Goal: Task Accomplishment & Management: Manage account settings

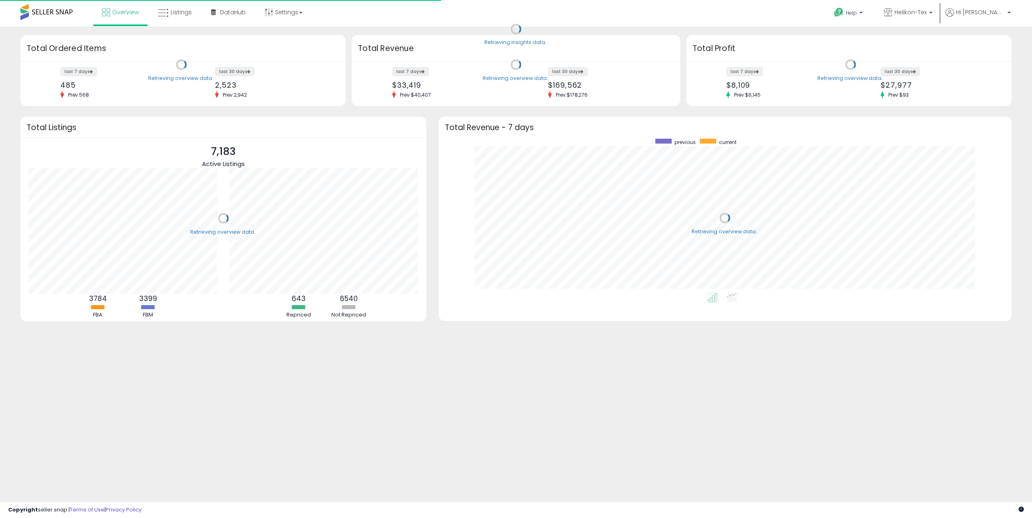
scroll to position [154, 557]
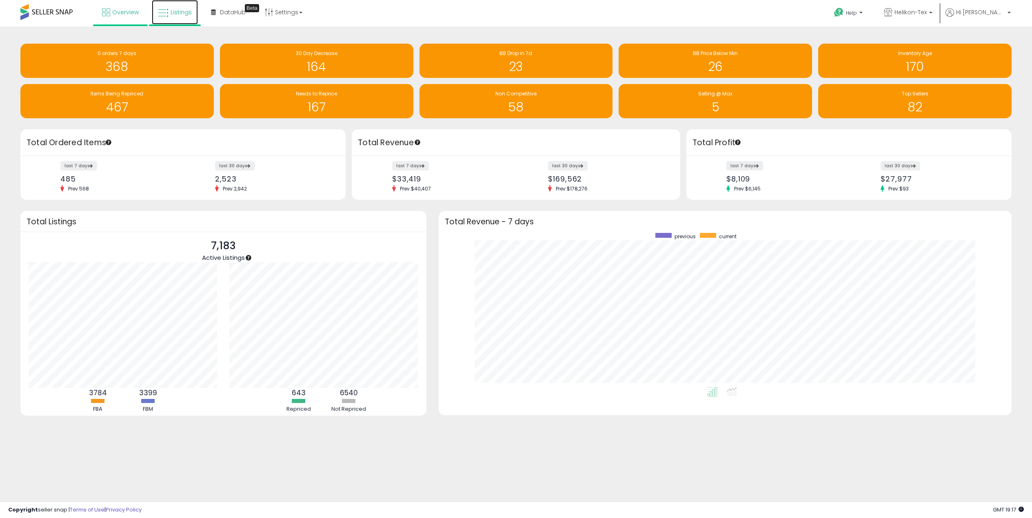
click at [180, 9] on span "Listings" at bounding box center [181, 12] width 21 height 8
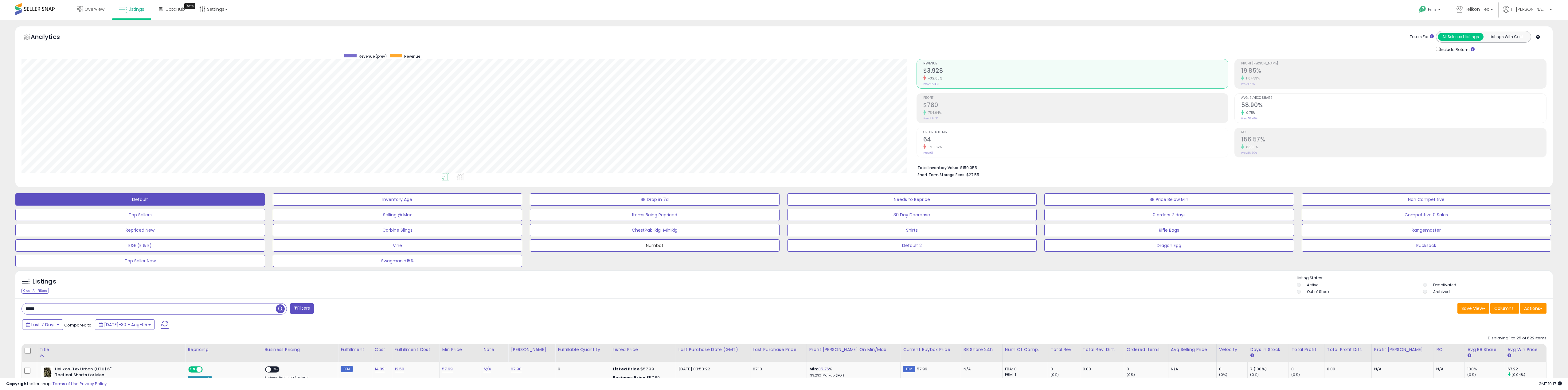
drag, startPoint x: 654, startPoint y: 244, endPoint x: 691, endPoint y: 253, distance: 38.1
click at [522, 205] on button "Numbat" at bounding box center [397, 199] width 250 height 12
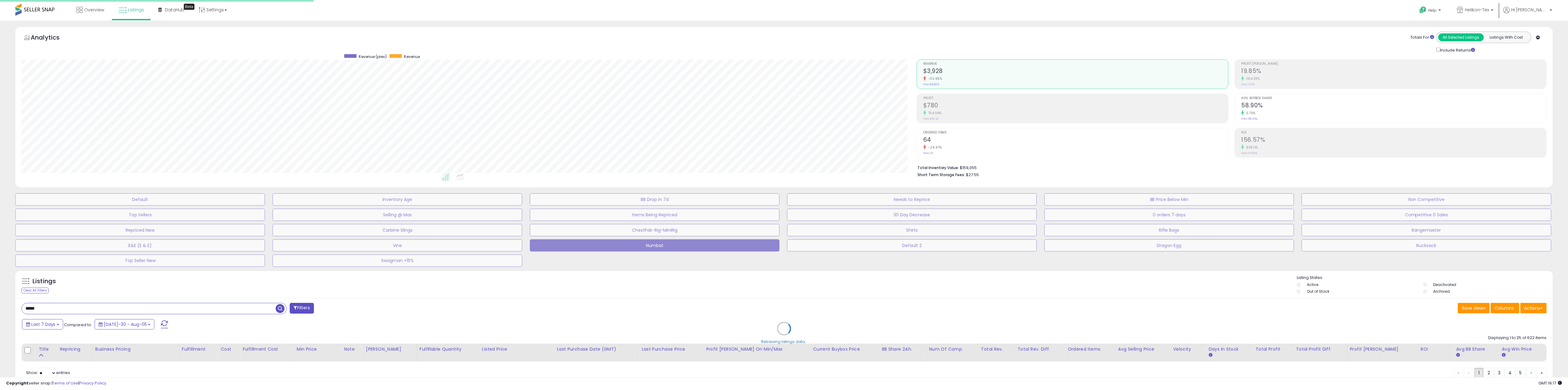
scroll to position [125, 898]
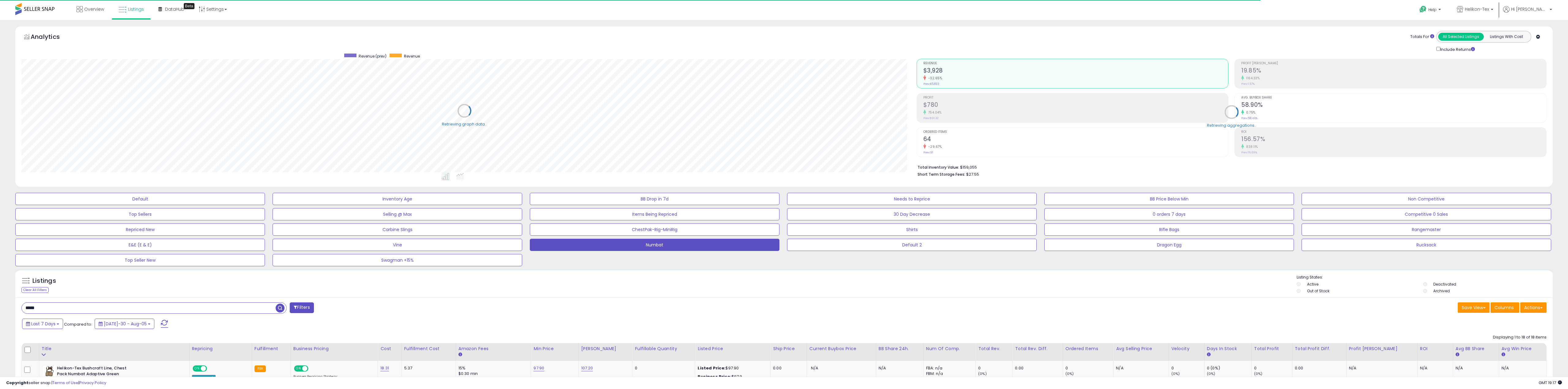
type input "******"
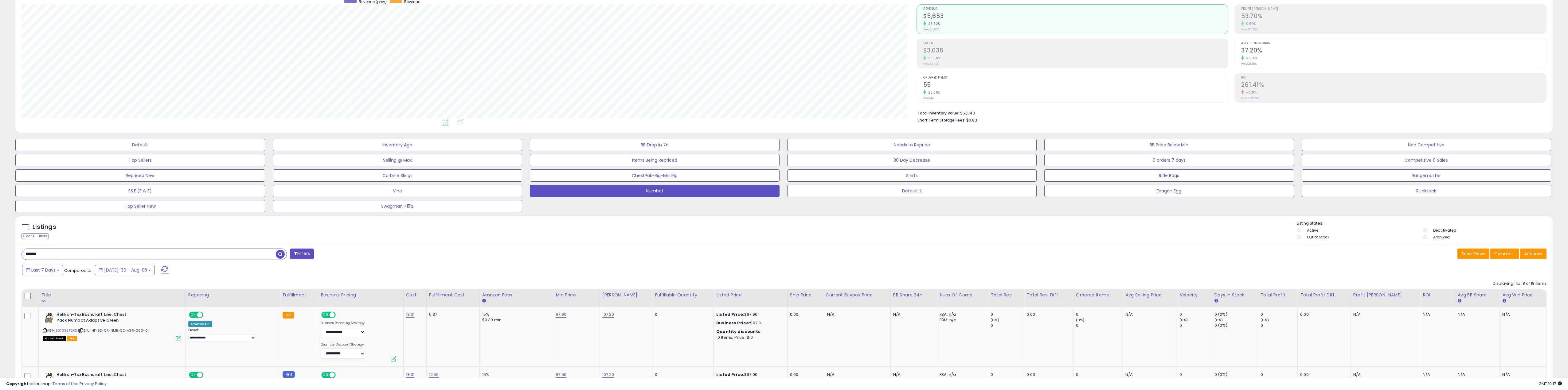
scroll to position [62, 0]
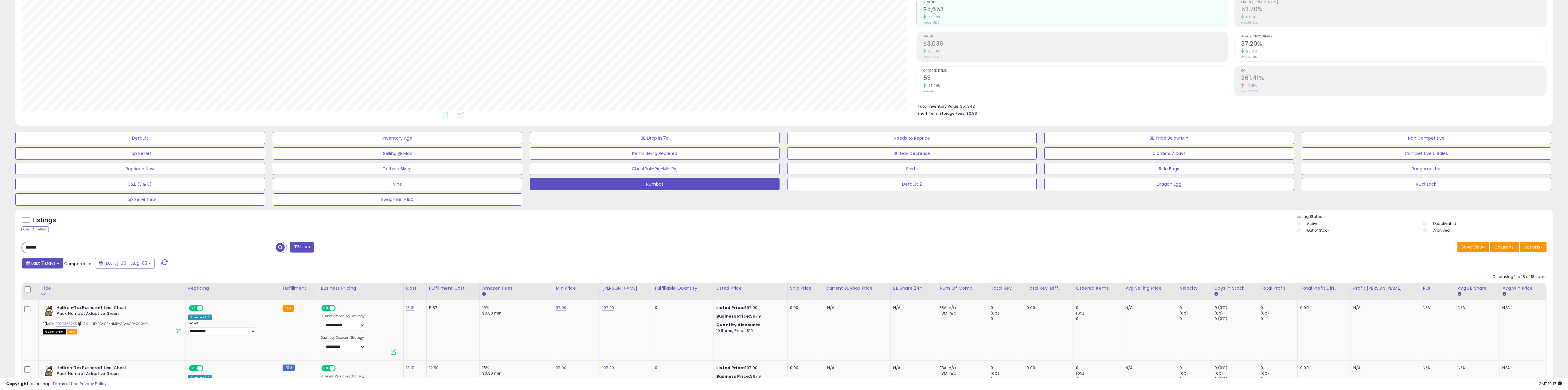
click at [42, 266] on span "Last 7 Days" at bounding box center [44, 263] width 24 height 6
type input "**********"
click at [42, 289] on li "Last 30 Days" at bounding box center [49, 286] width 49 height 8
drag, startPoint x: 157, startPoint y: 262, endPoint x: 178, endPoint y: 267, distance: 21.6
click at [157, 262] on button "Apply" at bounding box center [166, 262] width 20 height 11
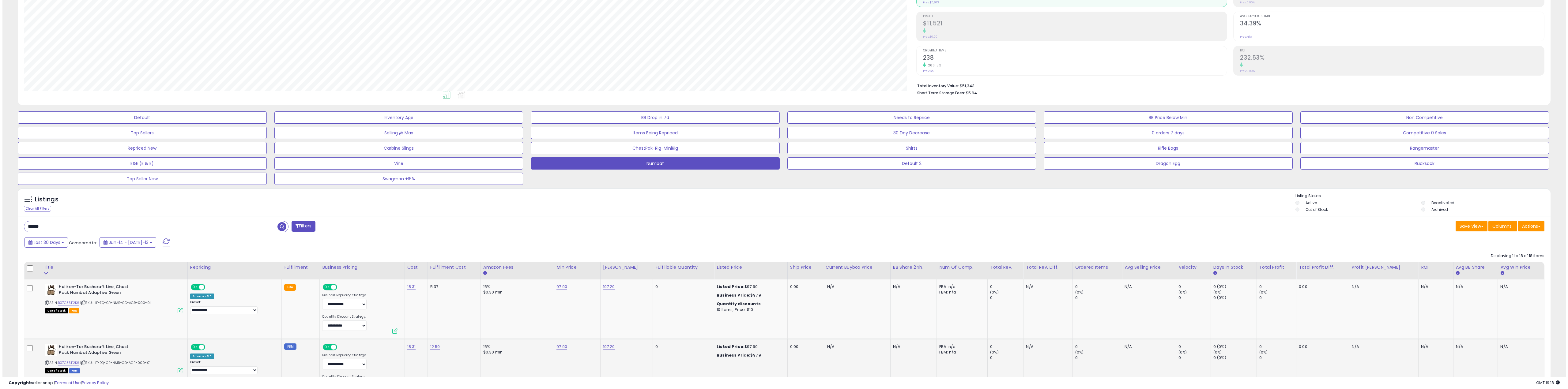
scroll to position [233, 0]
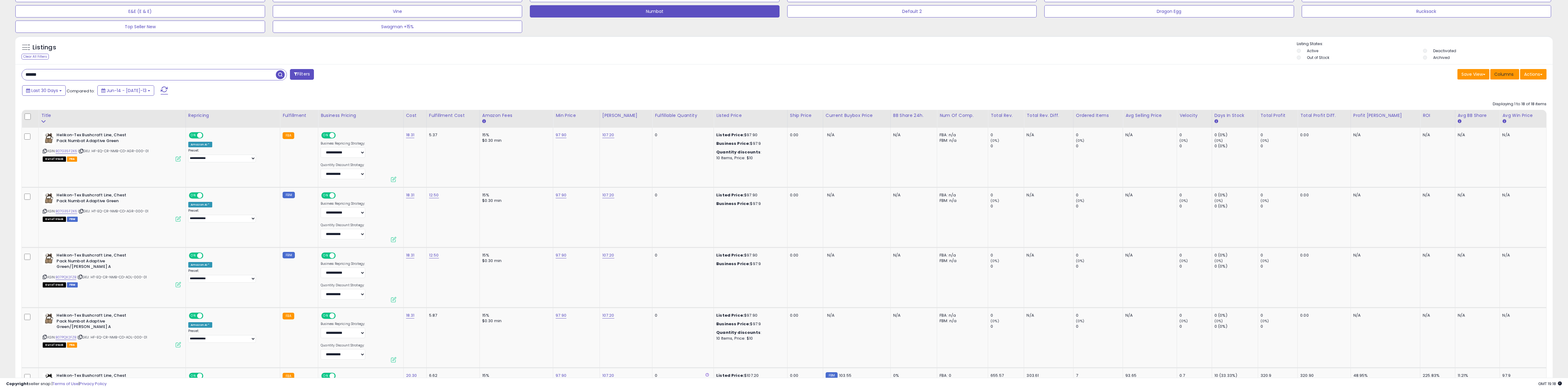
click at [776, 77] on button "Columns" at bounding box center [1504, 74] width 29 height 11
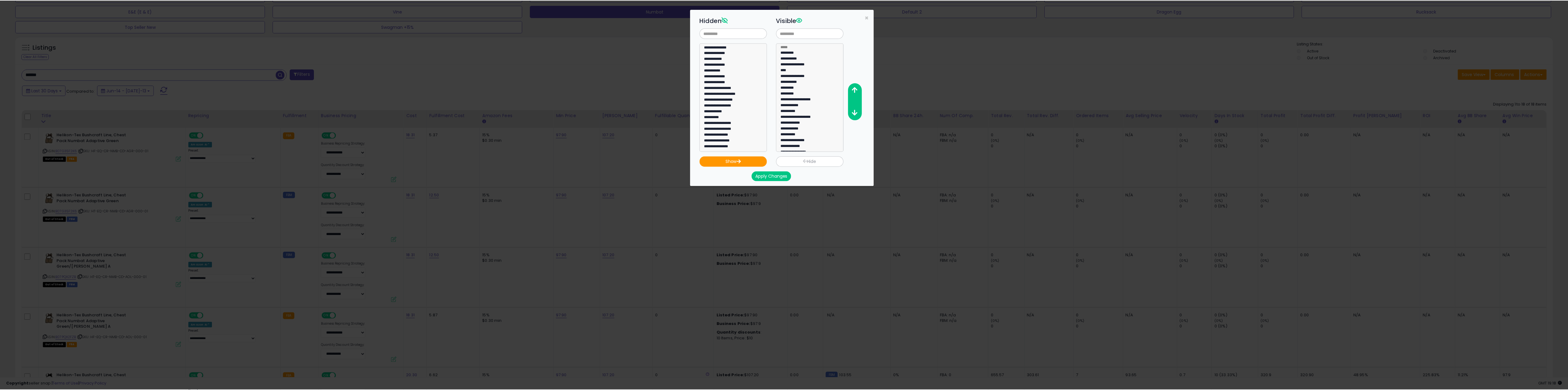
scroll to position [355, 0]
click at [776, 17] on span "×" at bounding box center [869, 17] width 4 height 9
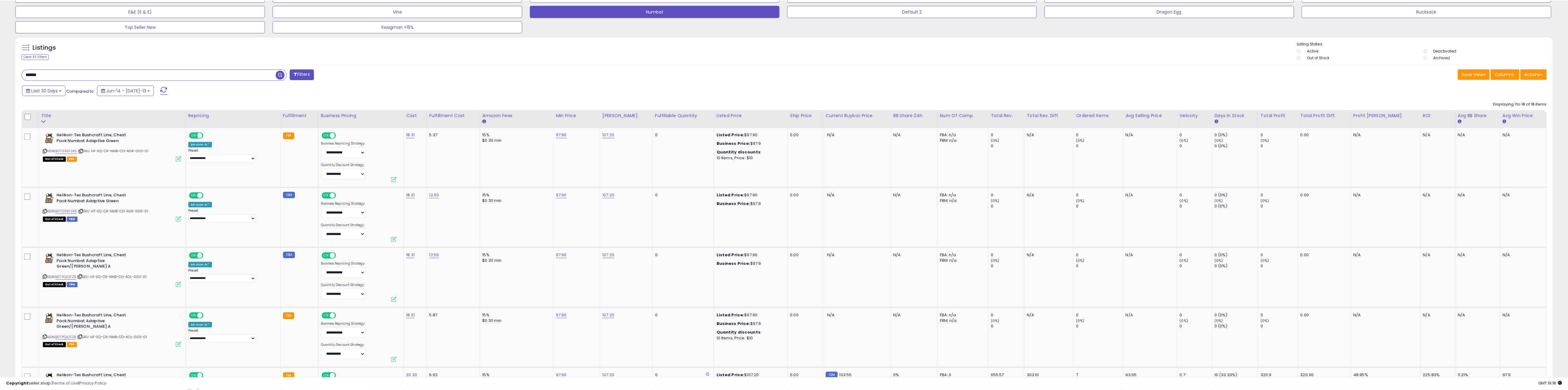
scroll to position [0, 0]
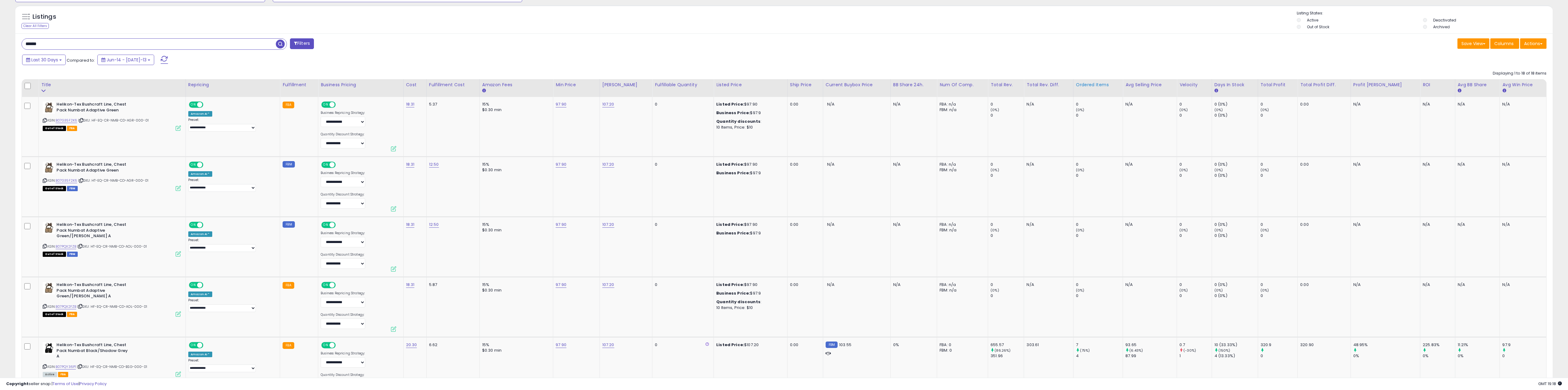
click at [776, 86] on div "Ordered Items" at bounding box center [1098, 85] width 44 height 7
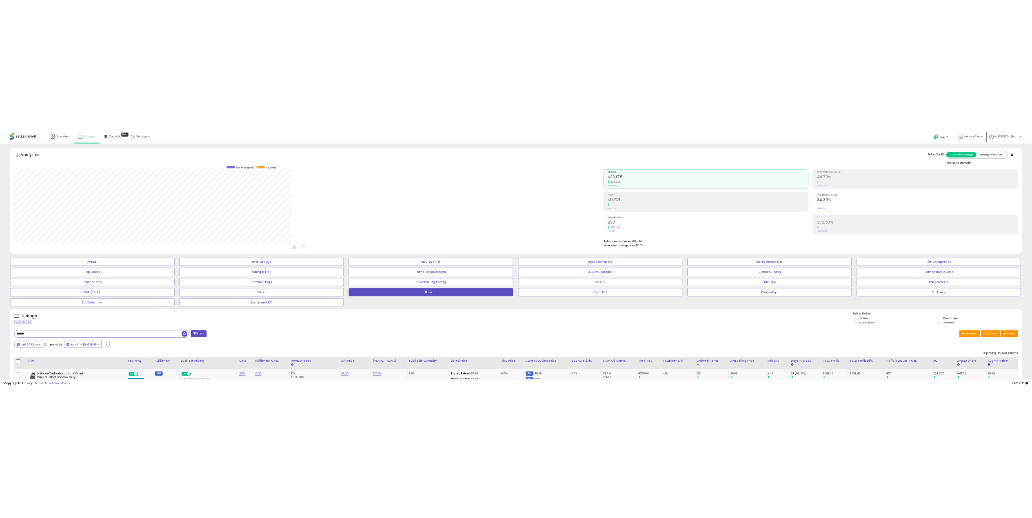
scroll to position [407997, 407592]
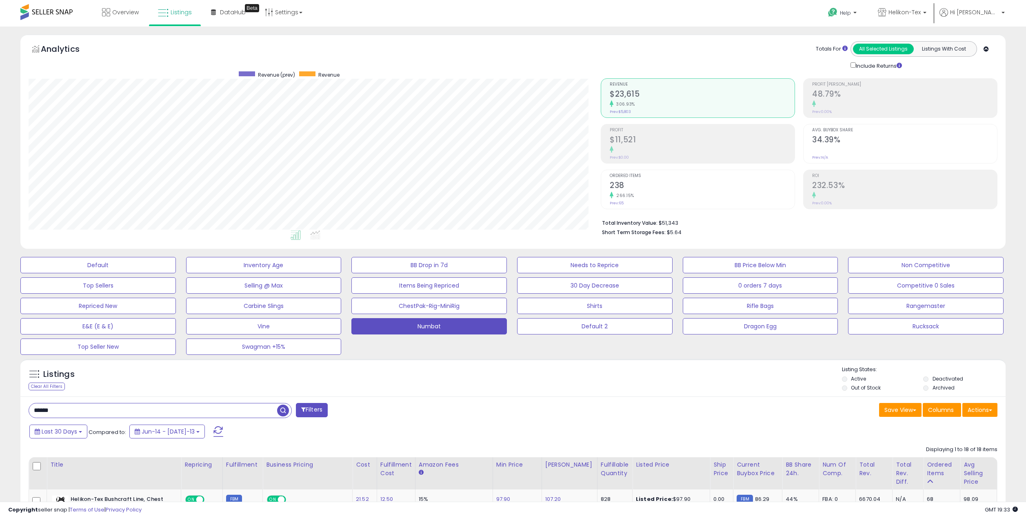
drag, startPoint x: 121, startPoint y: 409, endPoint x: -22, endPoint y: 425, distance: 143.8
click at [0, 425] on html "Unable to login Retrieving listings data.. has not yet accepted the Terms of Us…" at bounding box center [513, 259] width 1026 height 518
paste input "****"
type input "**********"
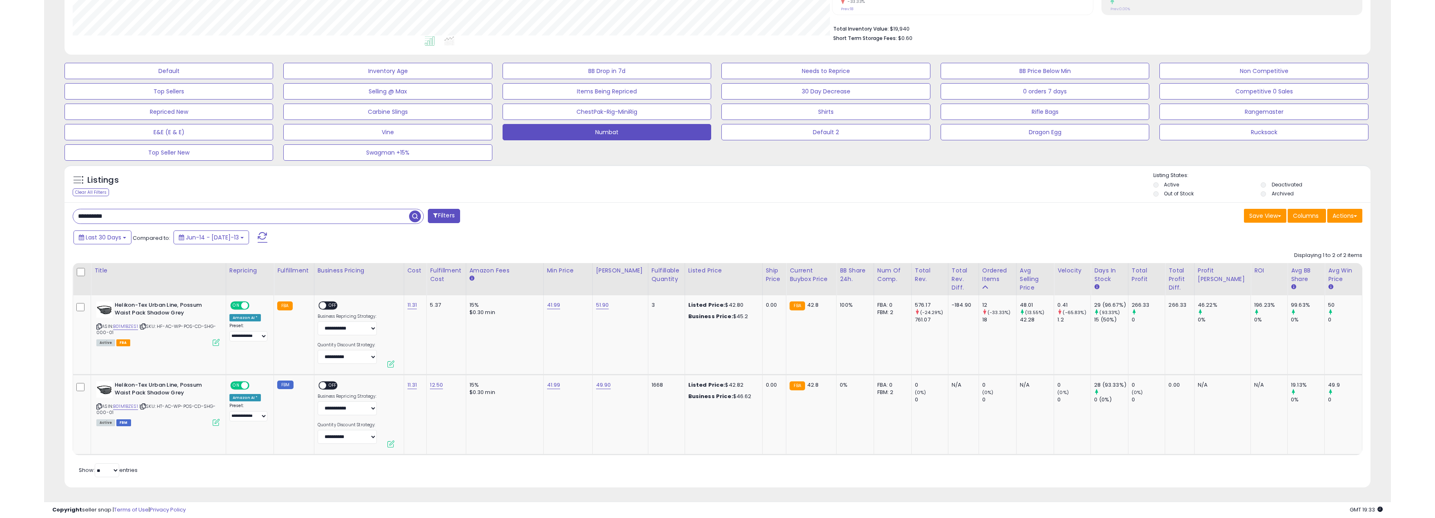
scroll to position [0, 0]
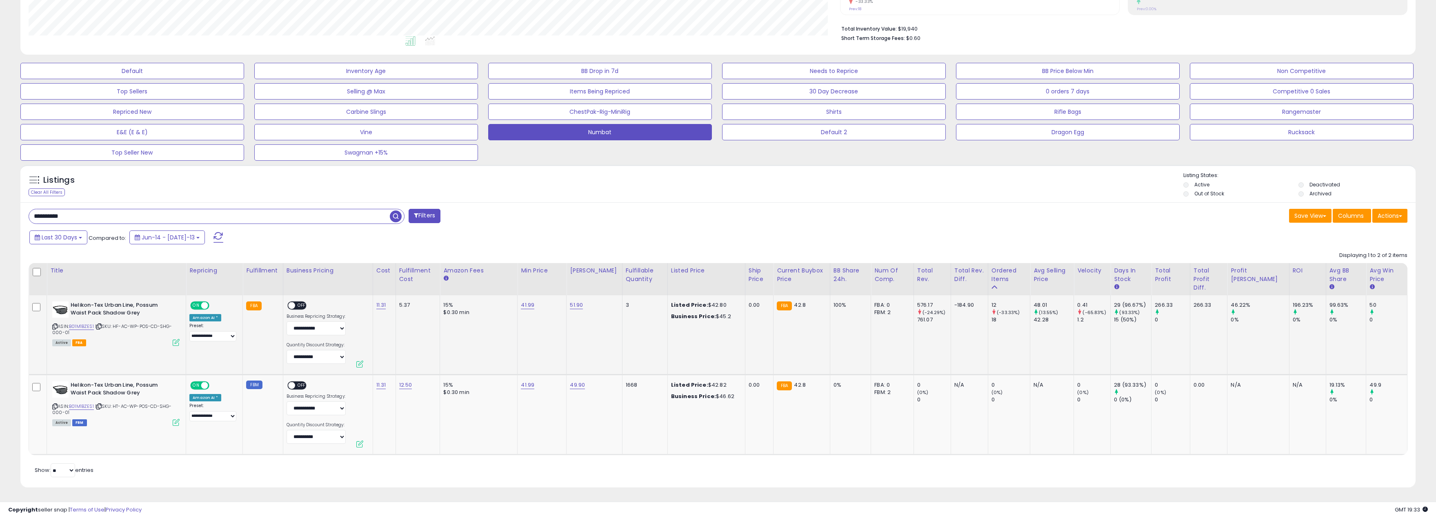
drag, startPoint x: 300, startPoint y: 303, endPoint x: 304, endPoint y: 326, distance: 23.6
click at [300, 303] on span "OFF" at bounding box center [301, 305] width 13 height 7
click at [302, 382] on div "ON OFF" at bounding box center [296, 386] width 19 height 9
click at [304, 385] on span "OFF" at bounding box center [301, 385] width 13 height 7
click at [487, 326] on td "15% $0.30 min" at bounding box center [479, 336] width 78 height 80
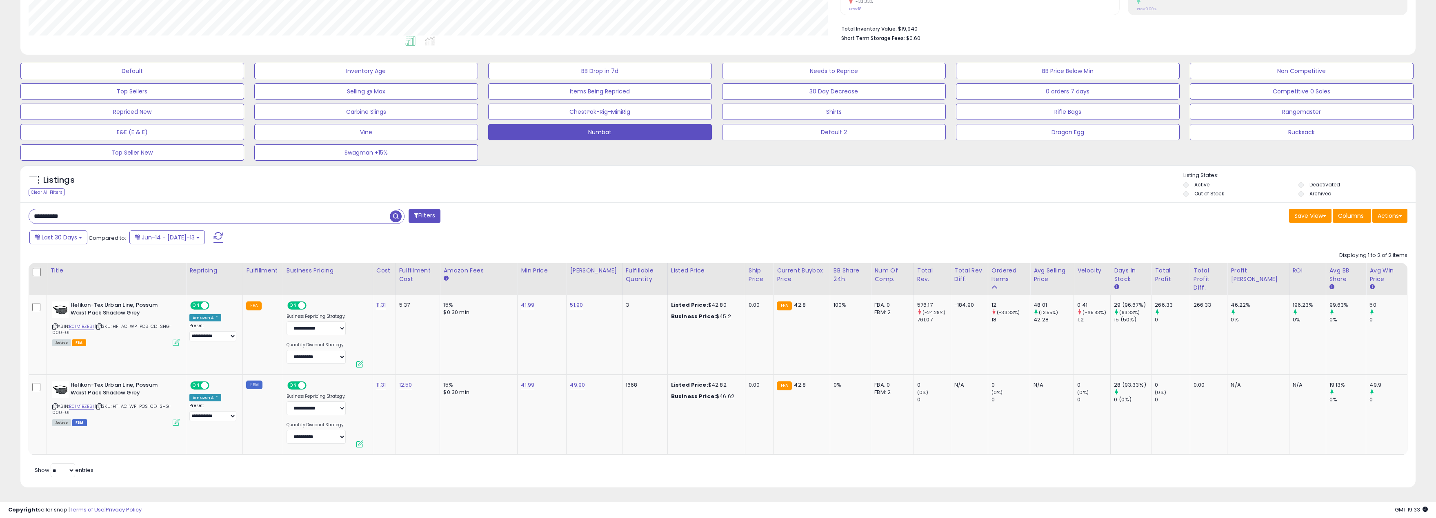
drag, startPoint x: 524, startPoint y: 239, endPoint x: 597, endPoint y: 223, distance: 75.2
click at [527, 239] on div "Last 30 Days Compared to: Jun-14 - Jul-13" at bounding box center [544, 238] width 1034 height 18
click at [65, 240] on span "Last 30 Days" at bounding box center [60, 237] width 36 height 8
type input "**********"
click at [267, 241] on div "Last 30 Days Compared to: Jun-14 - Jul-13" at bounding box center [544, 238] width 1034 height 18
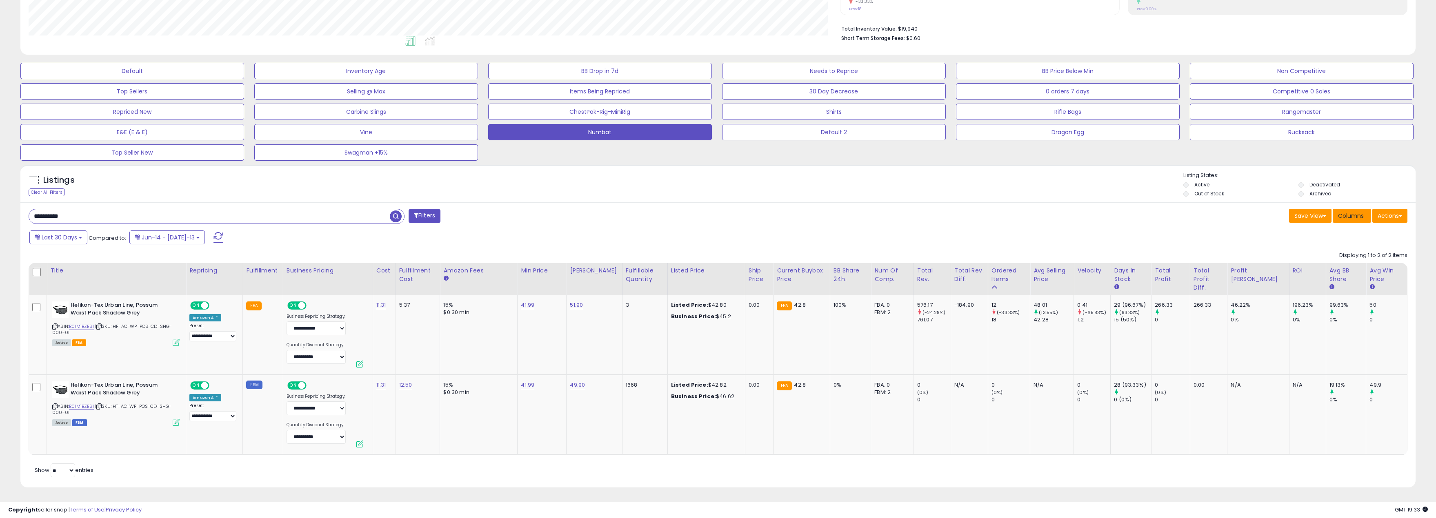
click at [1032, 216] on span "Columns" at bounding box center [1351, 216] width 26 height 8
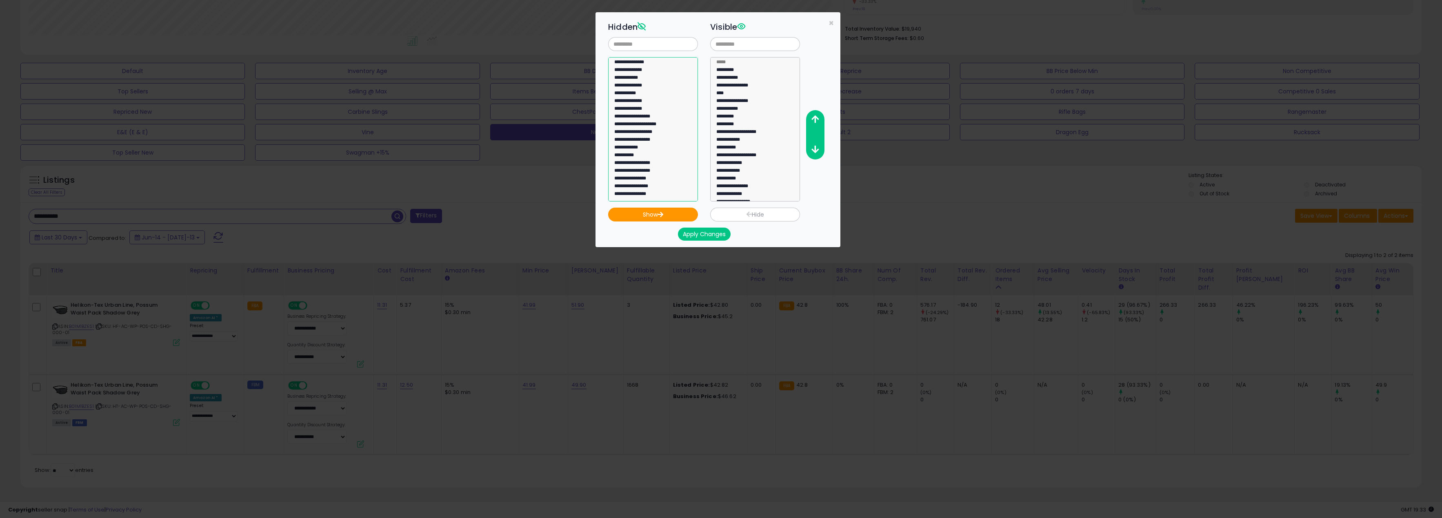
click at [649, 191] on option "**********" at bounding box center [649, 195] width 73 height 8
click at [647, 195] on option "**********" at bounding box center [649, 195] width 73 height 8
select select "**********"
click at [648, 191] on option "**********" at bounding box center [649, 195] width 73 height 8
click at [667, 215] on button "Show" at bounding box center [653, 215] width 90 height 14
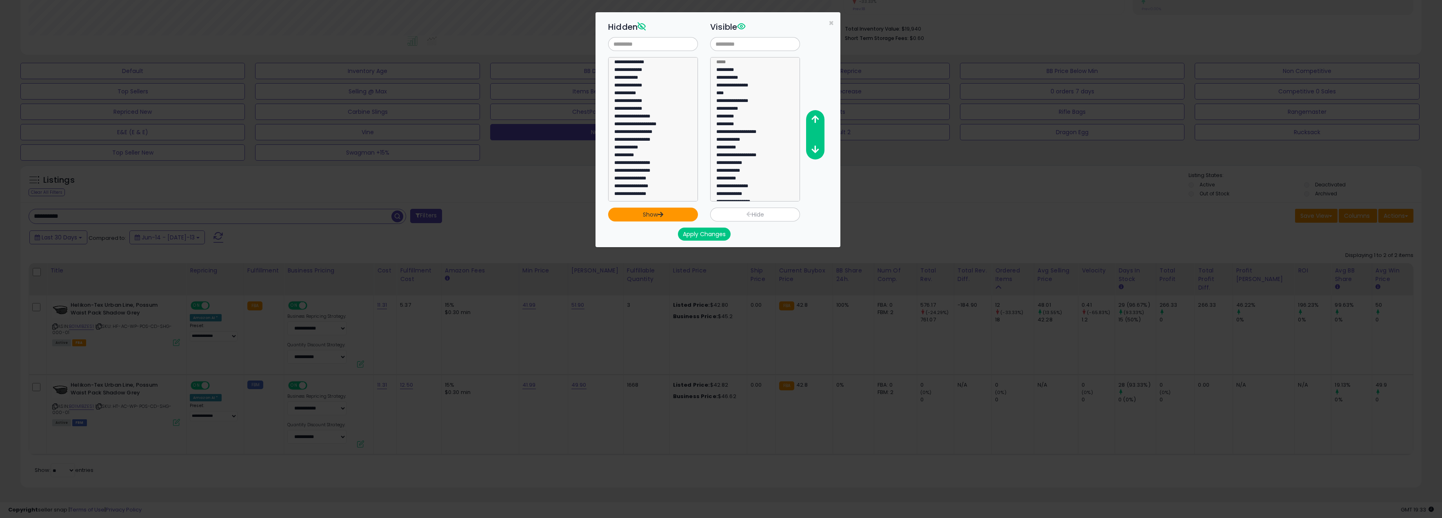
select select
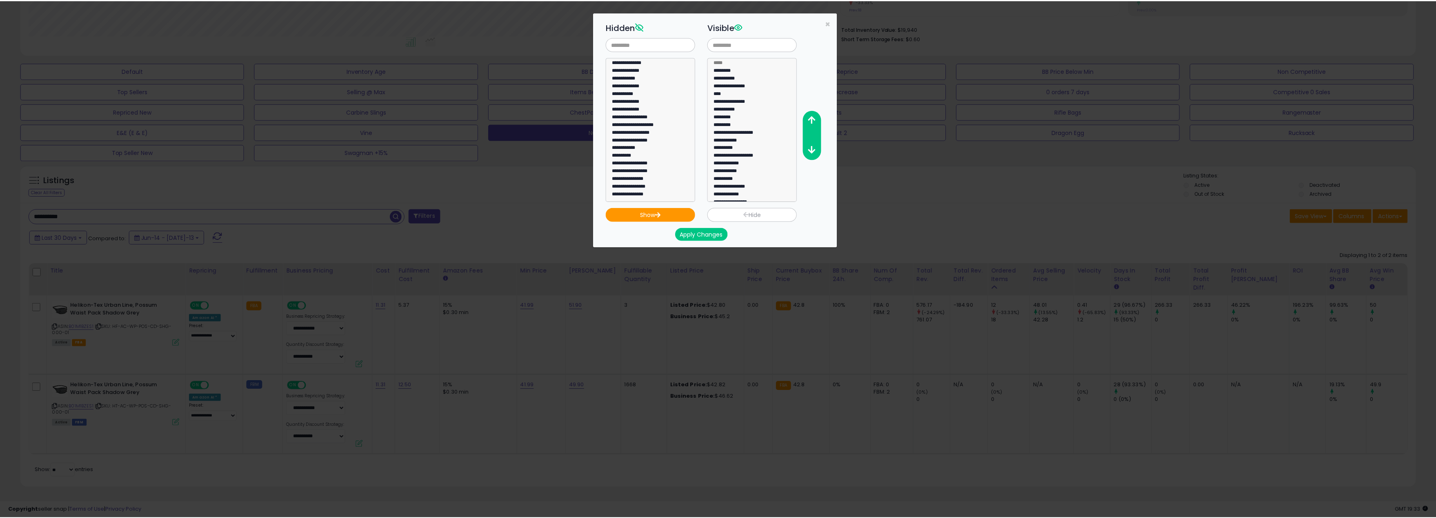
scroll to position [76, 0]
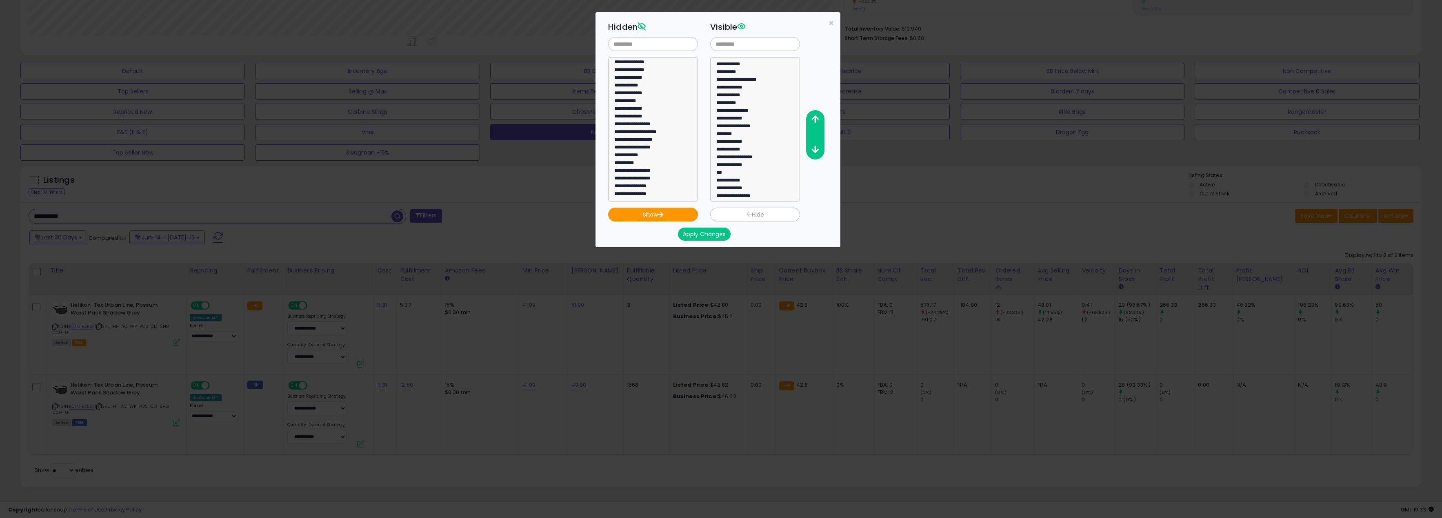
click at [716, 231] on button "Apply Changes" at bounding box center [704, 234] width 53 height 13
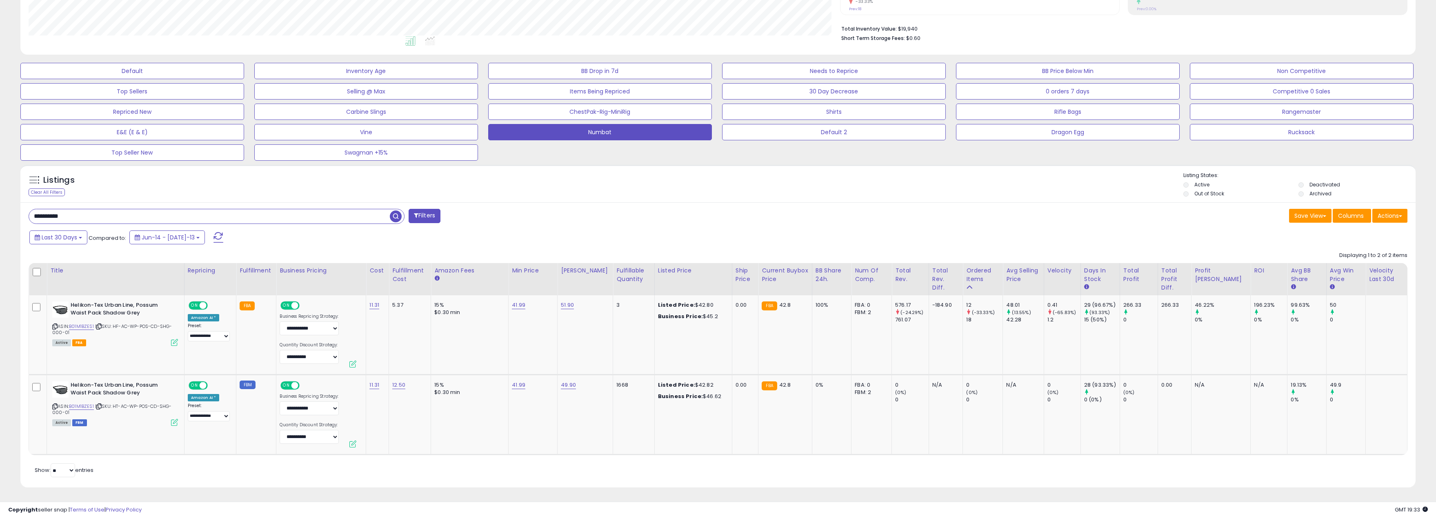
scroll to position [167, 811]
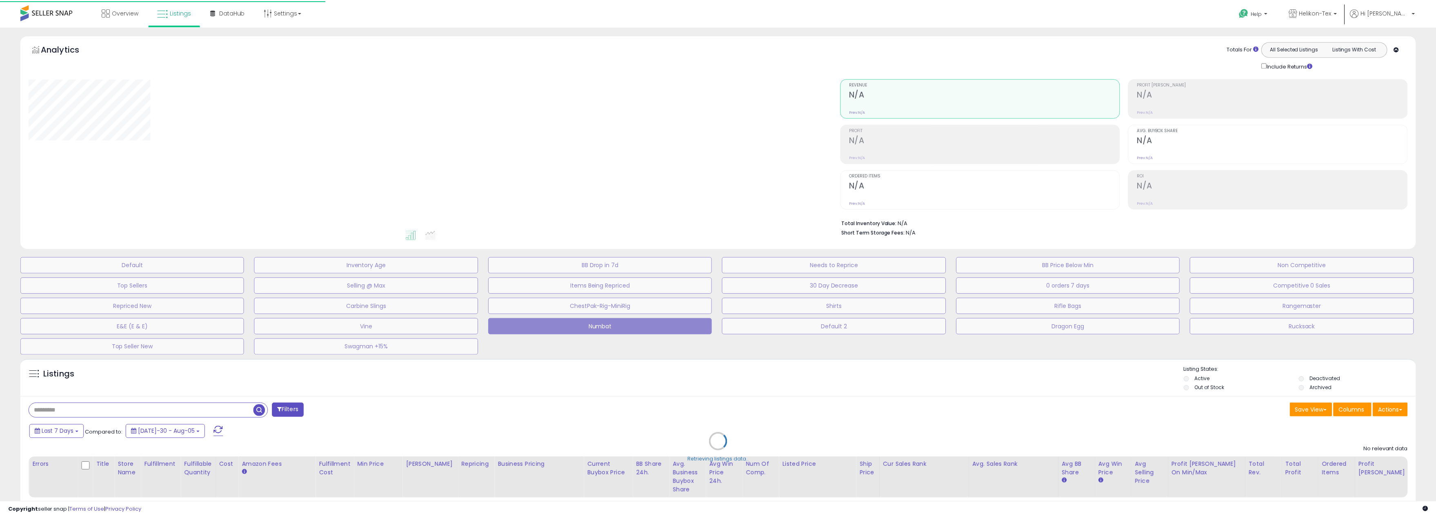
scroll to position [49, 0]
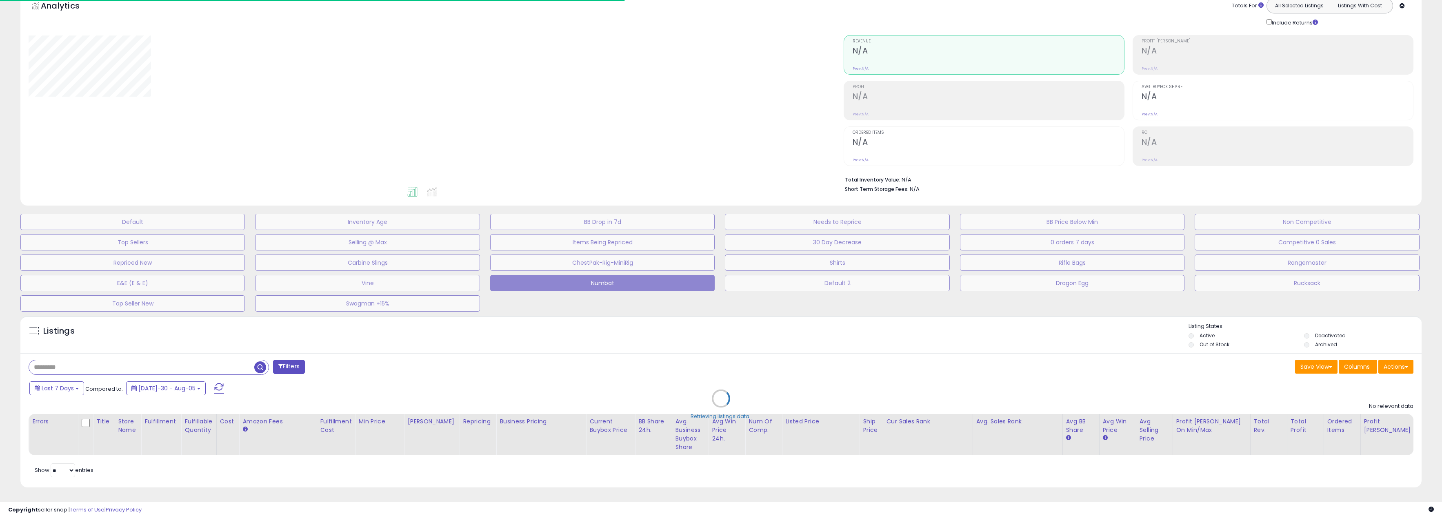
type input "**********"
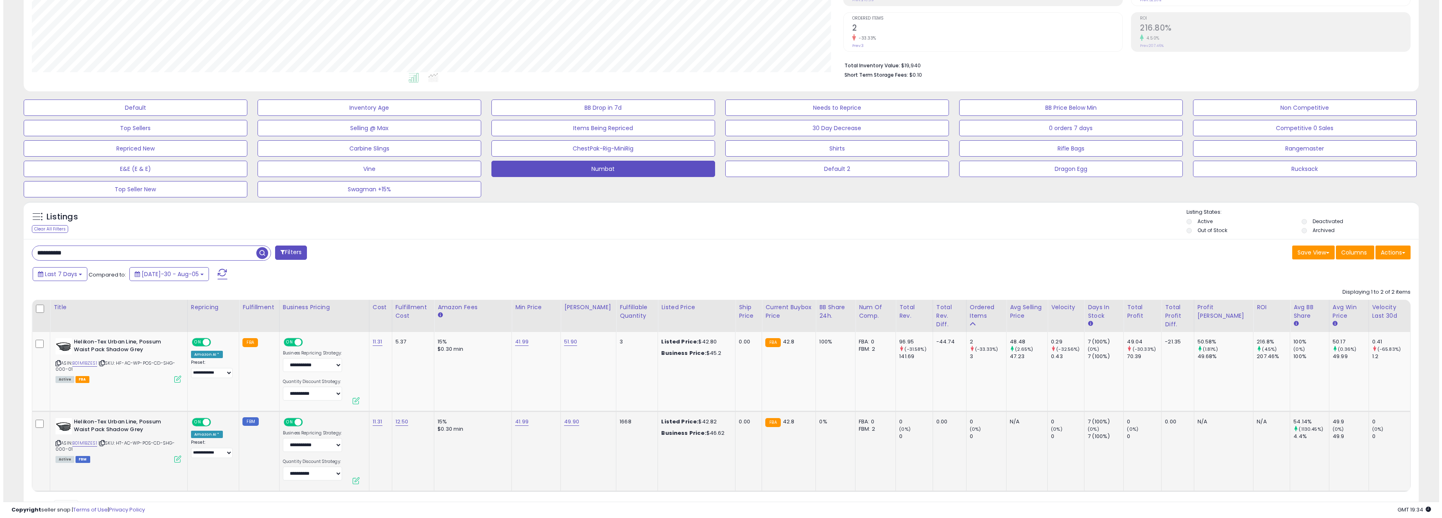
scroll to position [194, 0]
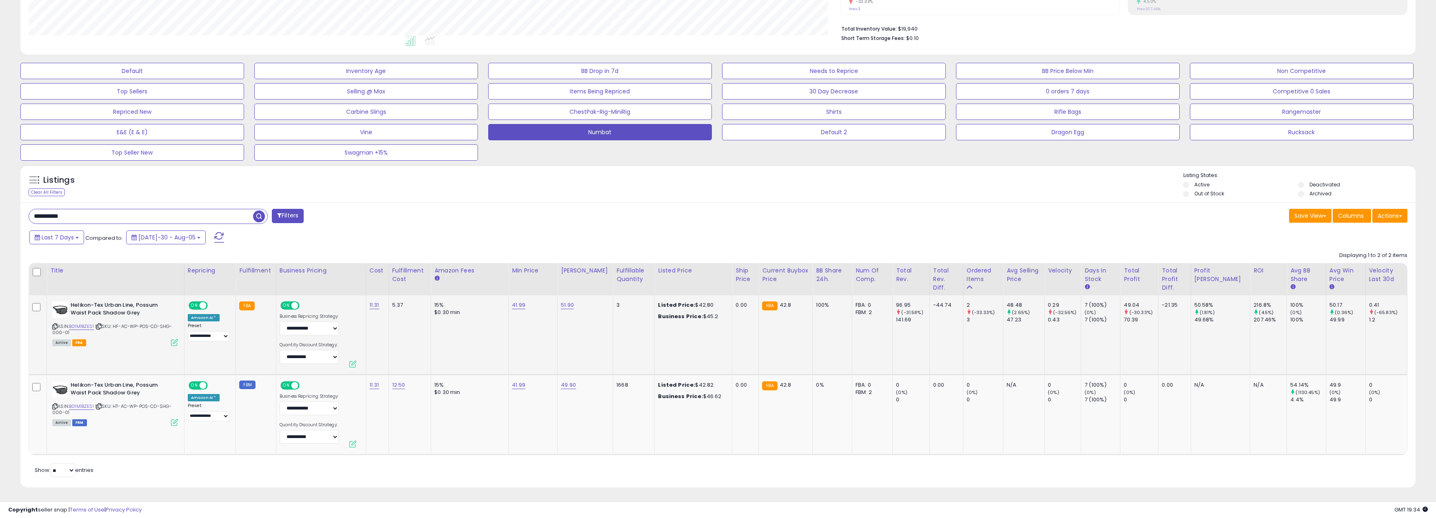
drag, startPoint x: 872, startPoint y: 312, endPoint x: 878, endPoint y: 313, distance: 5.8
click at [878, 313] on div "FBM: 2" at bounding box center [871, 312] width 31 height 7
click at [878, 333] on td "FBA: 0 Low FBA: n/a Low FBA Back Ordered: n/a Low FBM: n/a Low SFP: n/a FBM: 2" at bounding box center [872, 336] width 40 height 80
drag, startPoint x: 872, startPoint y: 313, endPoint x: 877, endPoint y: 313, distance: 4.5
click at [877, 313] on div "FBM: 2" at bounding box center [871, 312] width 31 height 7
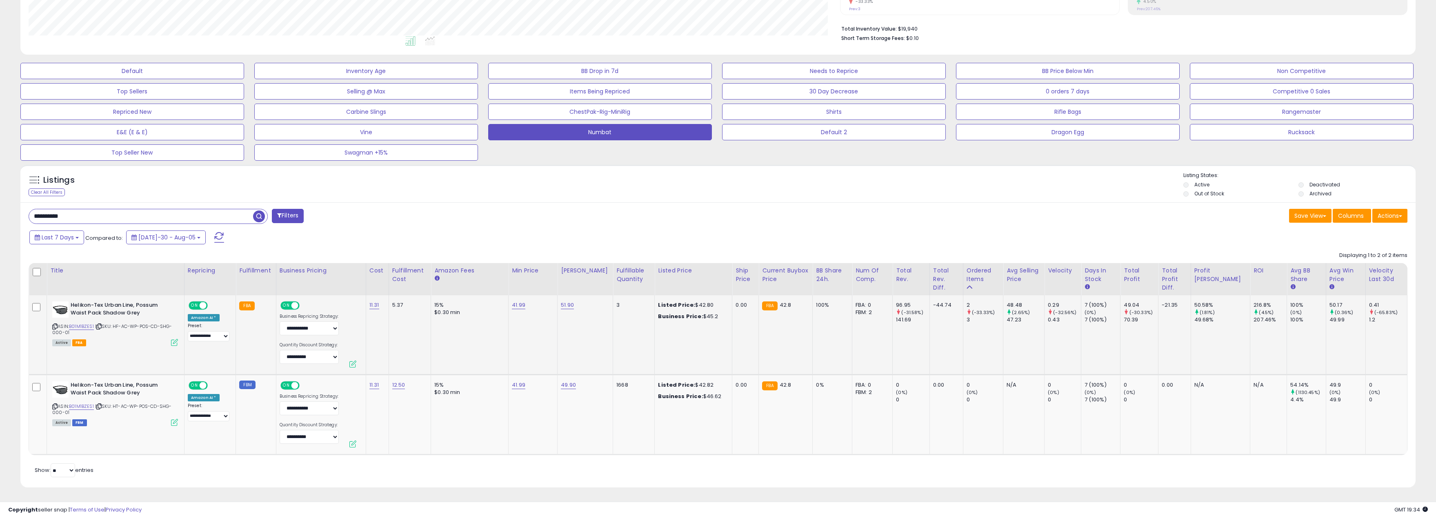
click at [877, 322] on td "FBA: 0 Low FBA: n/a Low FBA Back Ordered: n/a Low FBM: n/a Low SFP: n/a FBM: 2" at bounding box center [872, 336] width 40 height 80
click at [869, 247] on div "Last 7 Days Compared to: Jul-30 - Aug-05" at bounding box center [544, 238] width 1034 height 18
click at [1347, 218] on span "Columns" at bounding box center [1351, 216] width 26 height 8
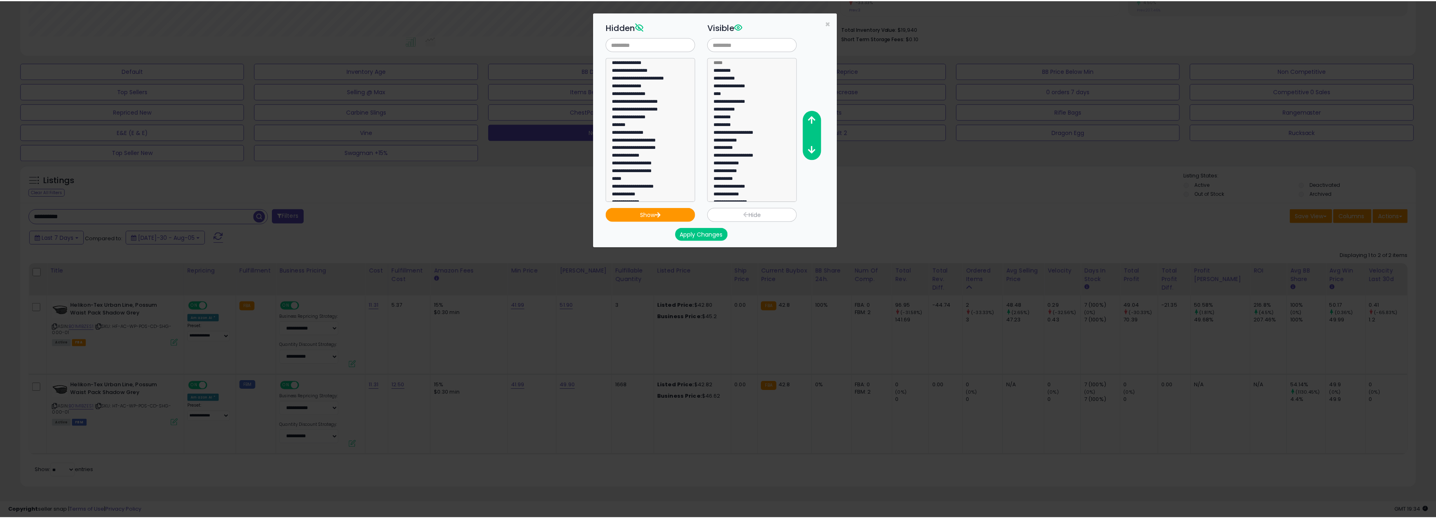
scroll to position [204, 0]
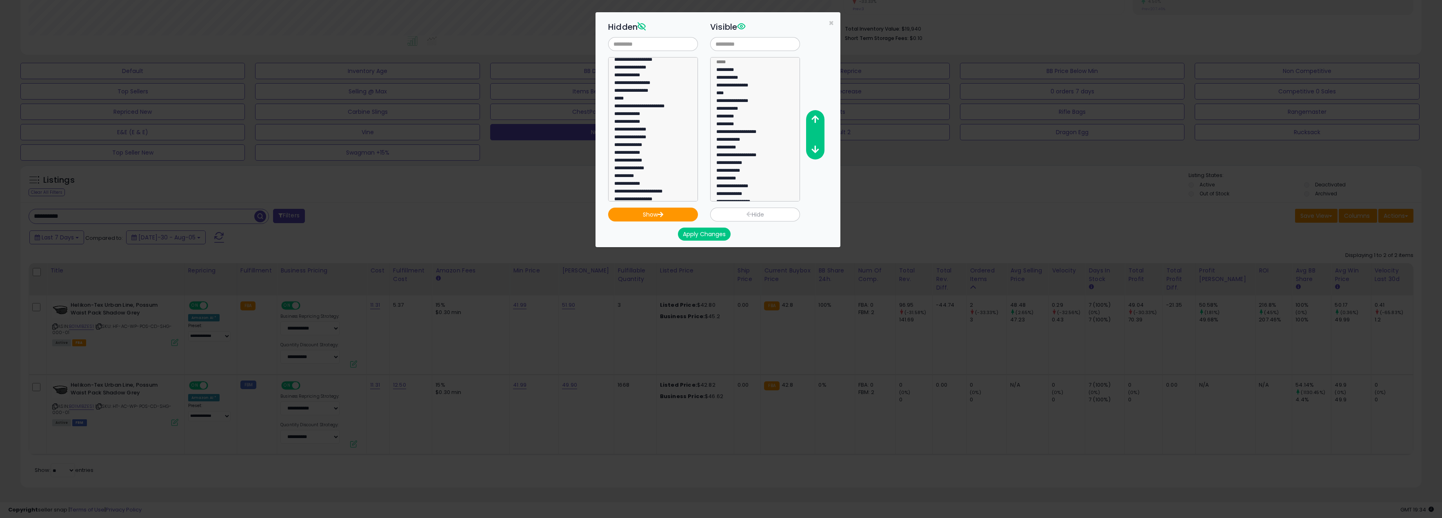
click at [821, 189] on div "**********" at bounding box center [724, 110] width 245 height 183
click at [876, 193] on div "**********" at bounding box center [721, 259] width 1442 height 518
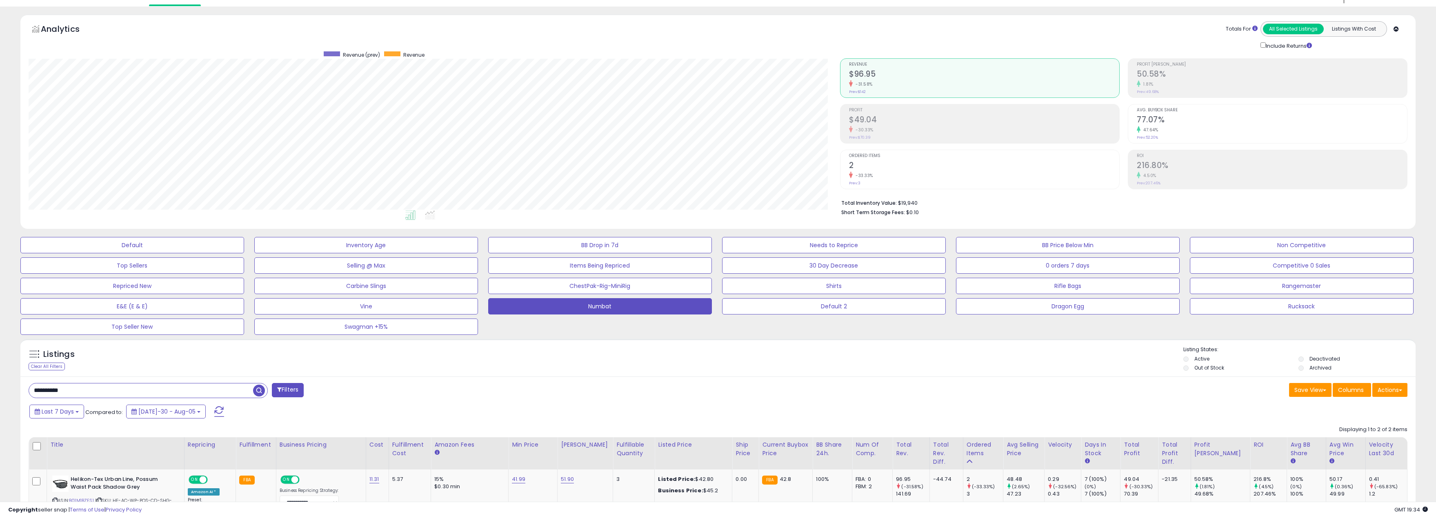
scroll to position [0, 0]
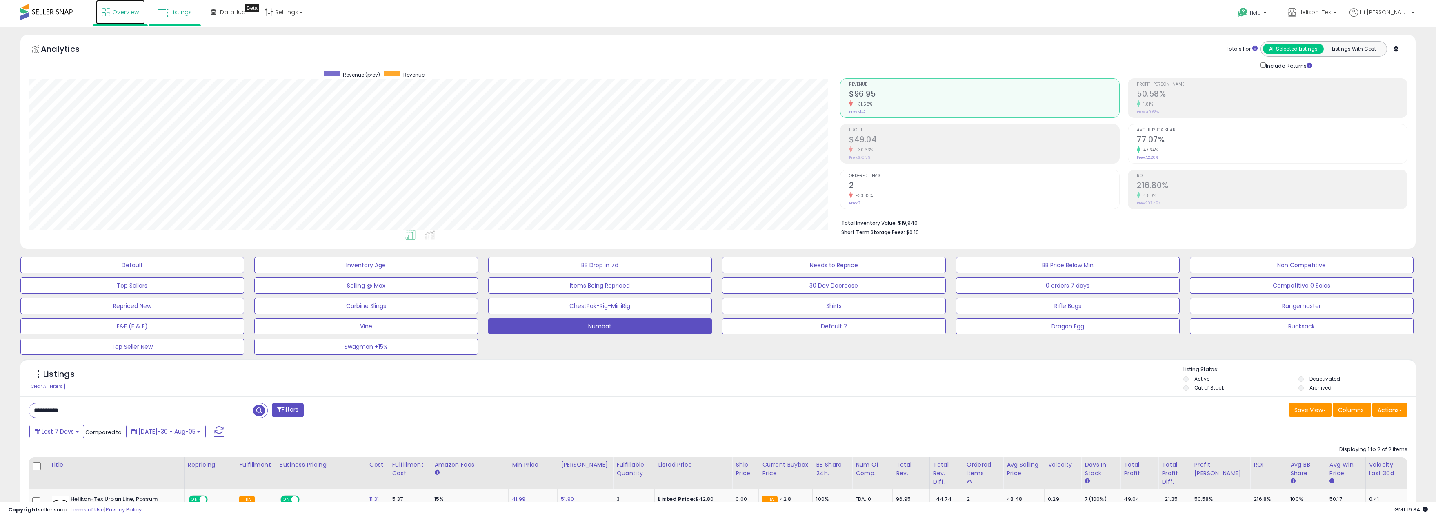
click at [121, 9] on span "Overview" at bounding box center [125, 12] width 27 height 8
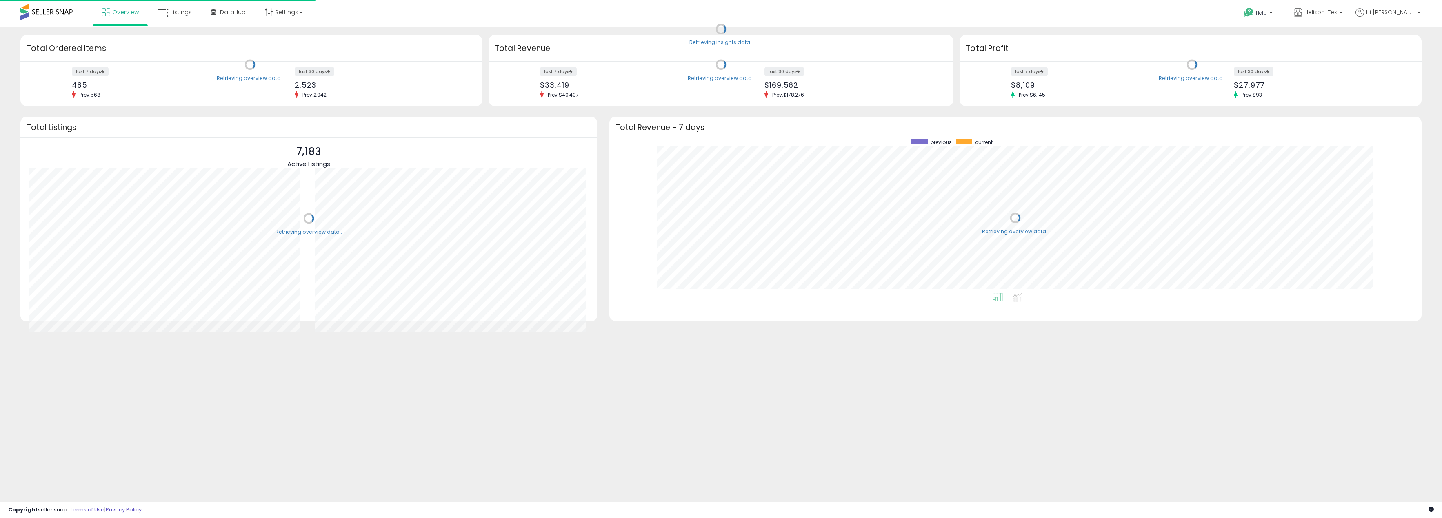
scroll to position [154, 796]
